Goal: Task Accomplishment & Management: Complete application form

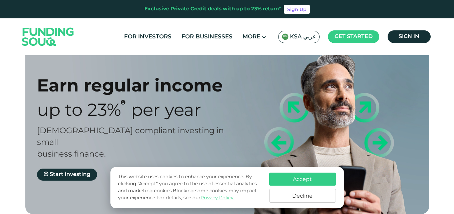
scroll to position [33, 0]
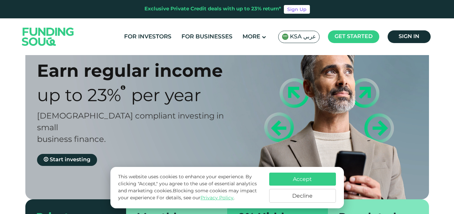
click at [295, 176] on button "Accept" at bounding box center [302, 178] width 67 height 13
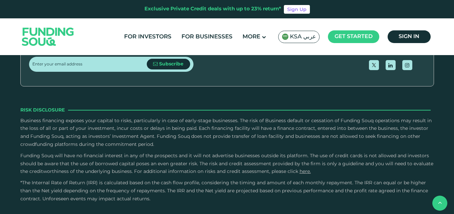
scroll to position [901, 0]
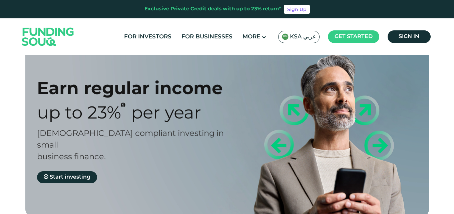
scroll to position [0, 0]
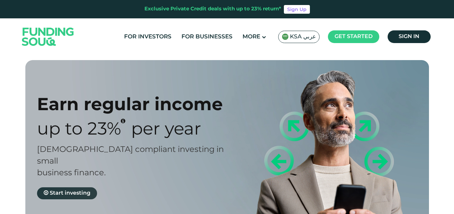
click at [53, 190] on span "Start investing" at bounding box center [70, 192] width 41 height 5
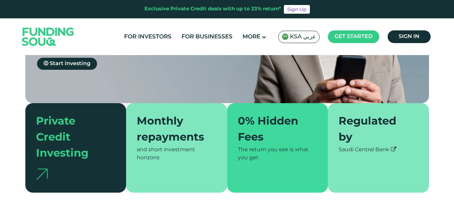
scroll to position [133, 0]
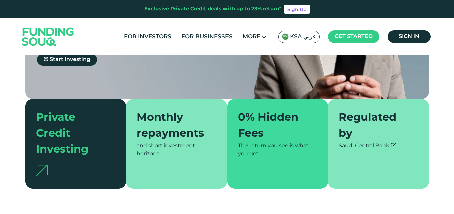
click at [169, 127] on div "Monthly repayments" at bounding box center [173, 126] width 72 height 32
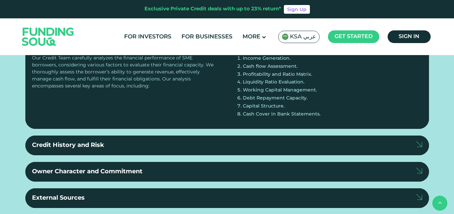
scroll to position [734, 0]
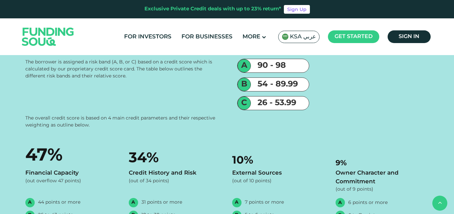
scroll to position [1134, 0]
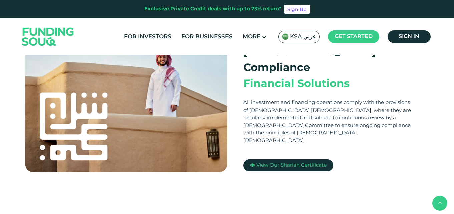
scroll to position [200, 0]
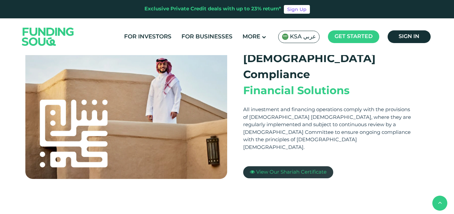
click at [265, 170] on span "View Our Shariah Certificate" at bounding box center [291, 172] width 70 height 5
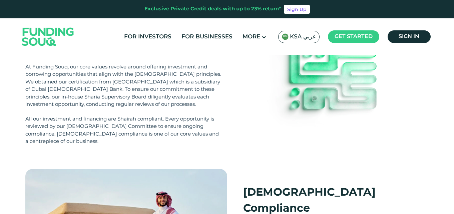
scroll to position [0, 0]
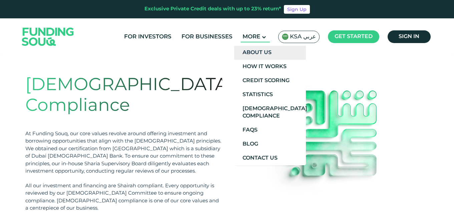
click at [259, 56] on link "About Us" at bounding box center [270, 53] width 72 height 14
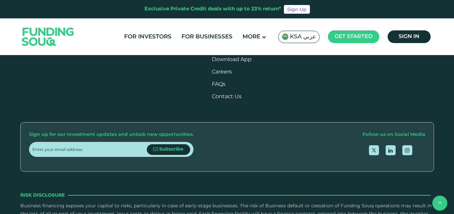
scroll to position [901, 0]
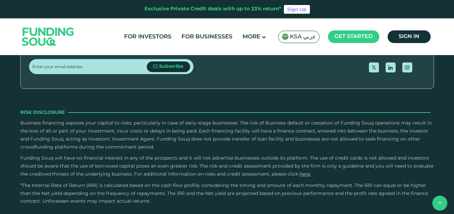
scroll to position [1001, 0]
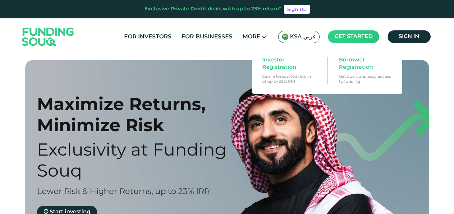
click at [344, 36] on span "Get started" at bounding box center [354, 36] width 38 height 5
click at [277, 64] on span "Investor Registration" at bounding box center [287, 63] width 51 height 15
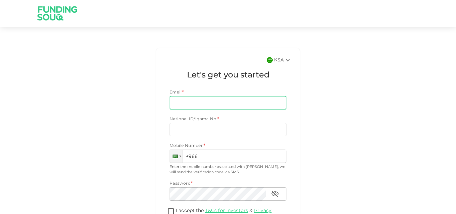
click at [197, 103] on input "Email" at bounding box center [223, 102] width 109 height 13
type input "rashidpathimangalam@gmail.com"
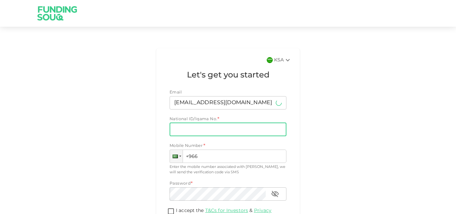
click at [195, 126] on input "National ID/Iqama No." at bounding box center [227, 129] width 117 height 13
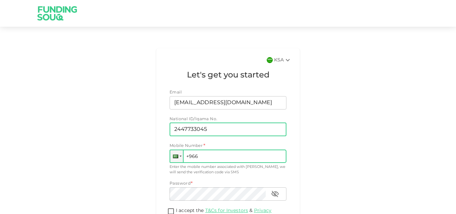
type input "2447733045"
click at [205, 156] on input "+966" at bounding box center [227, 155] width 117 height 13
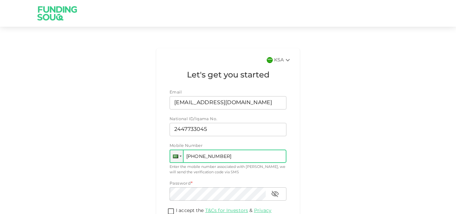
scroll to position [67, 0]
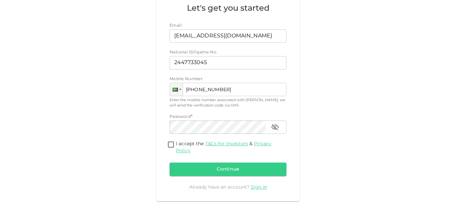
type input "+966 546 835 493"
click at [171, 142] on input "I accept the T&Cs for Investors & Privacy Policy" at bounding box center [171, 144] width 10 height 9
checkbox input "true"
click at [215, 165] on button "Continue" at bounding box center [227, 168] width 117 height 13
